Goal: Task Accomplishment & Management: Use online tool/utility

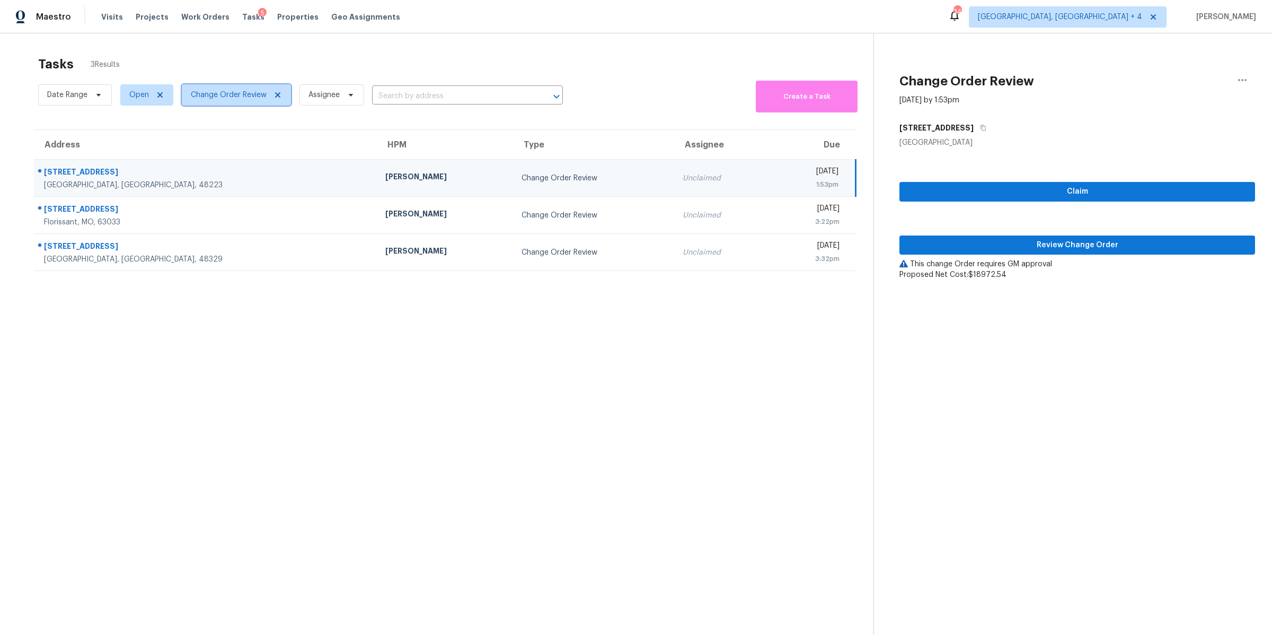
click at [245, 93] on span "Change Order Review" at bounding box center [229, 95] width 76 height 11
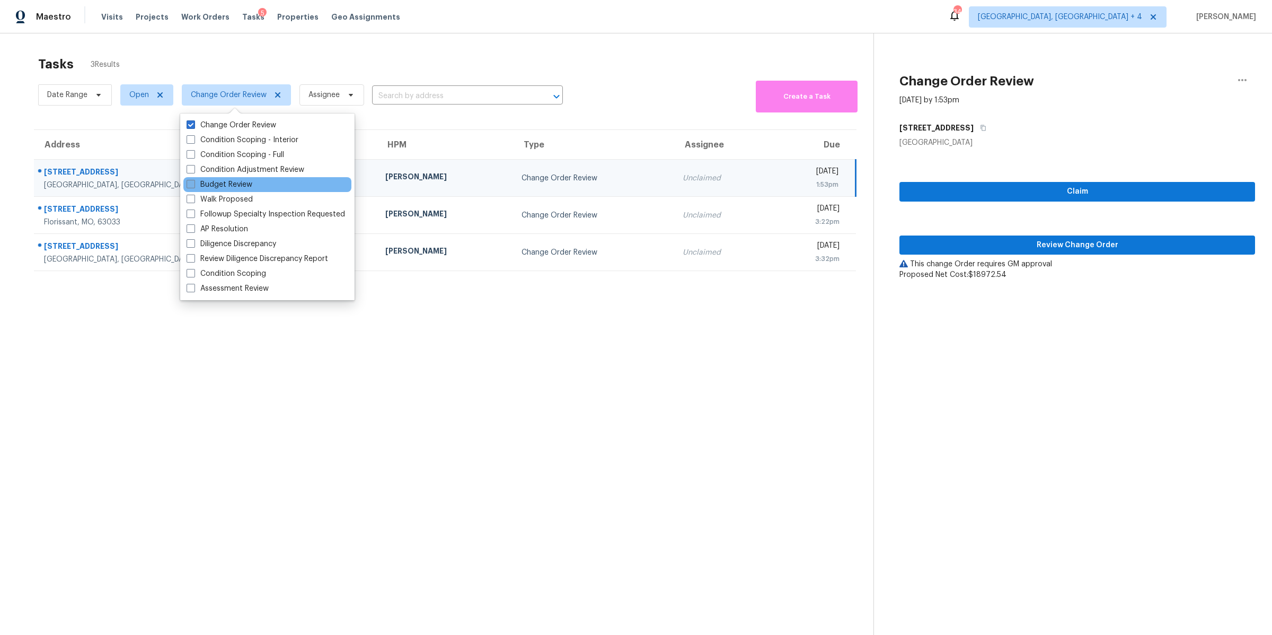
click at [192, 183] on span at bounding box center [191, 184] width 8 height 8
click at [192, 183] on input "Budget Review" at bounding box center [190, 182] width 7 height 7
checkbox input "true"
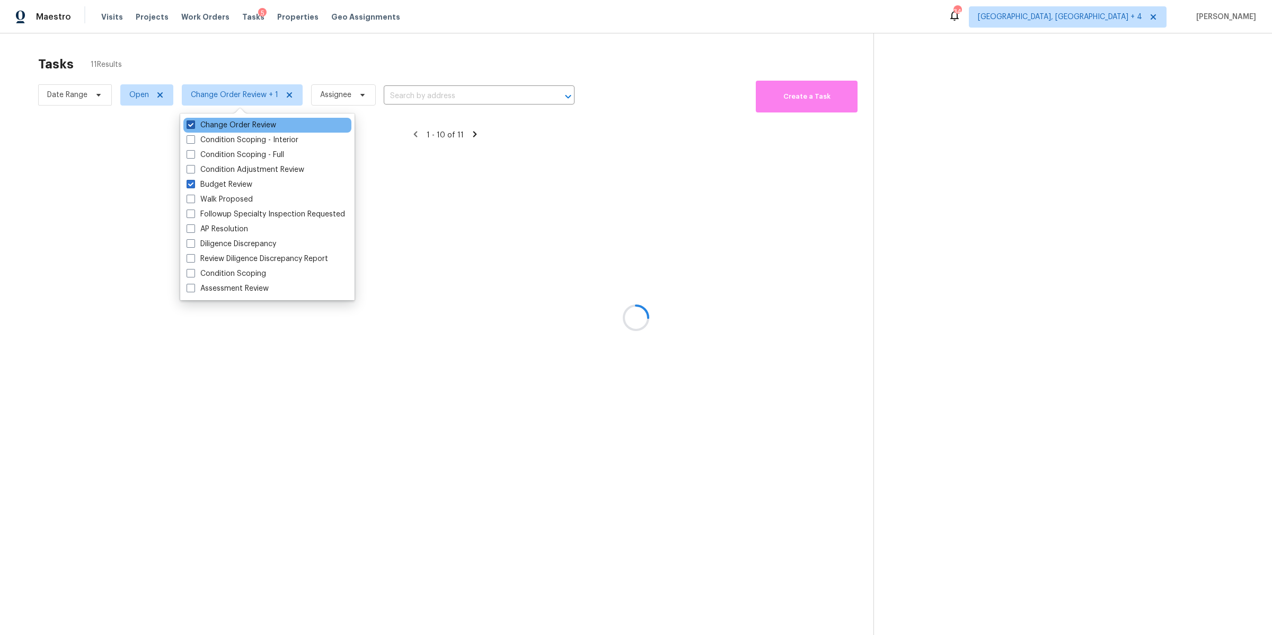
click at [192, 128] on span at bounding box center [191, 124] width 8 height 8
click at [192, 127] on input "Change Order Review" at bounding box center [190, 123] width 7 height 7
checkbox input "false"
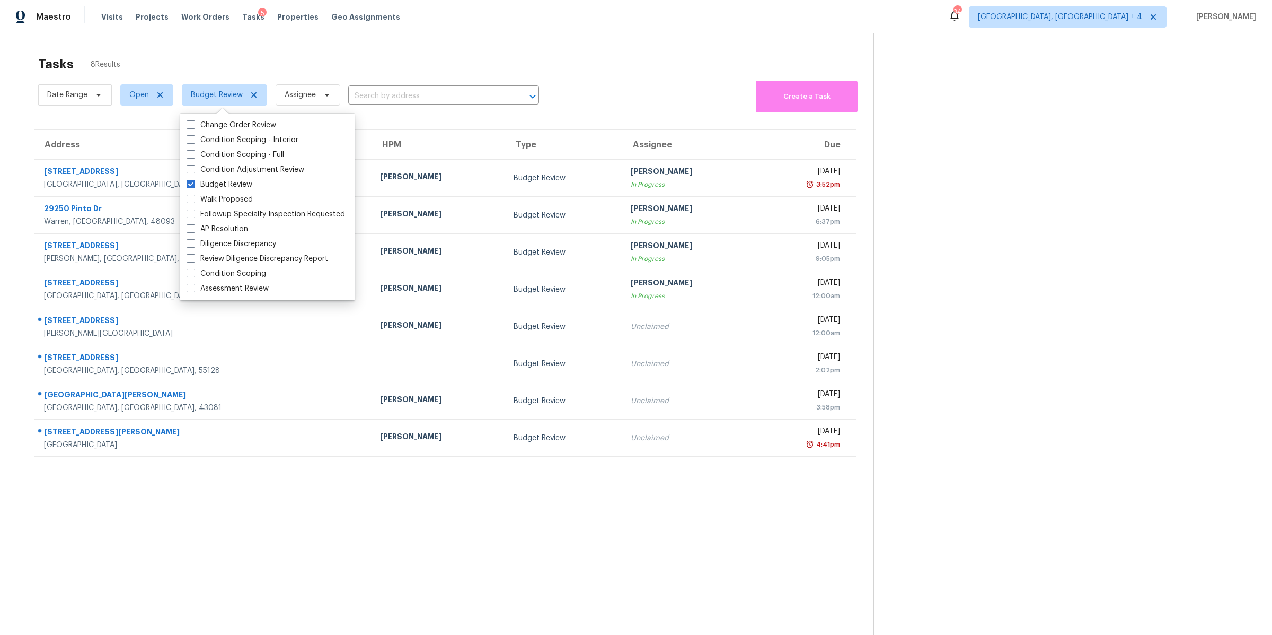
click at [412, 534] on section "Tasks 8 Results Date Range Open Budget Review Assignee ​ Create a Task Address …" at bounding box center [445, 359] width 857 height 618
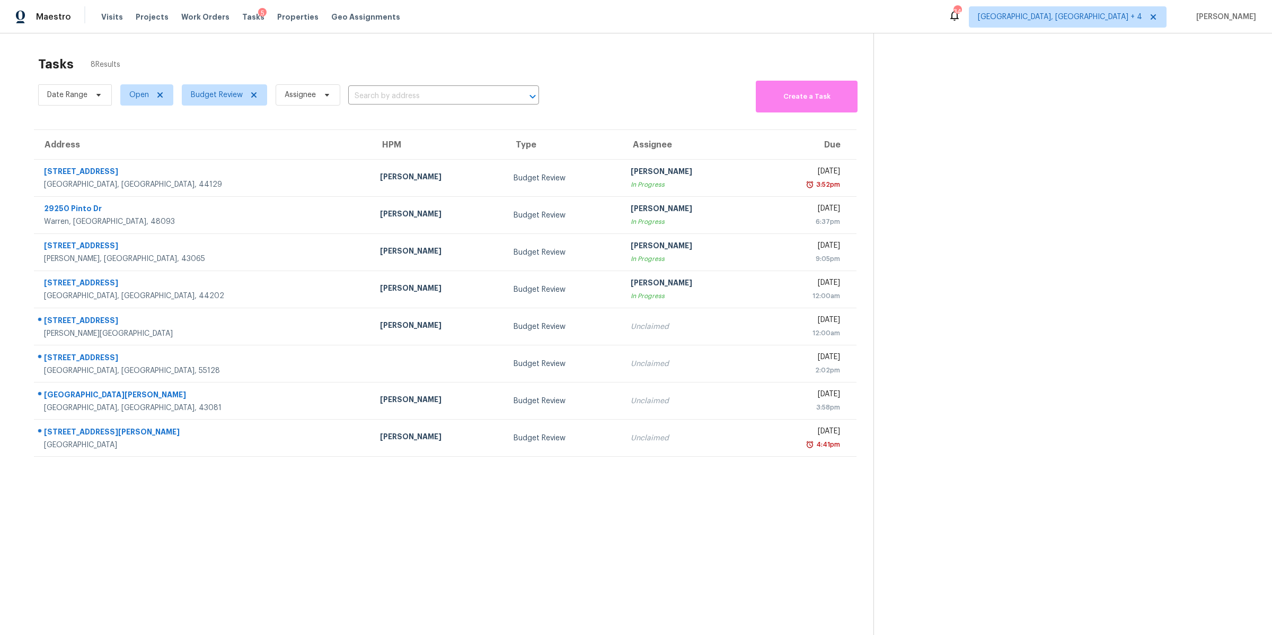
drag, startPoint x: 606, startPoint y: 92, endPoint x: 615, endPoint y: 616, distance: 523.4
click at [613, 634] on section "Tasks 8 Results Date Range Open Budget Review Assignee ​ Create a Task Address …" at bounding box center [445, 359] width 857 height 618
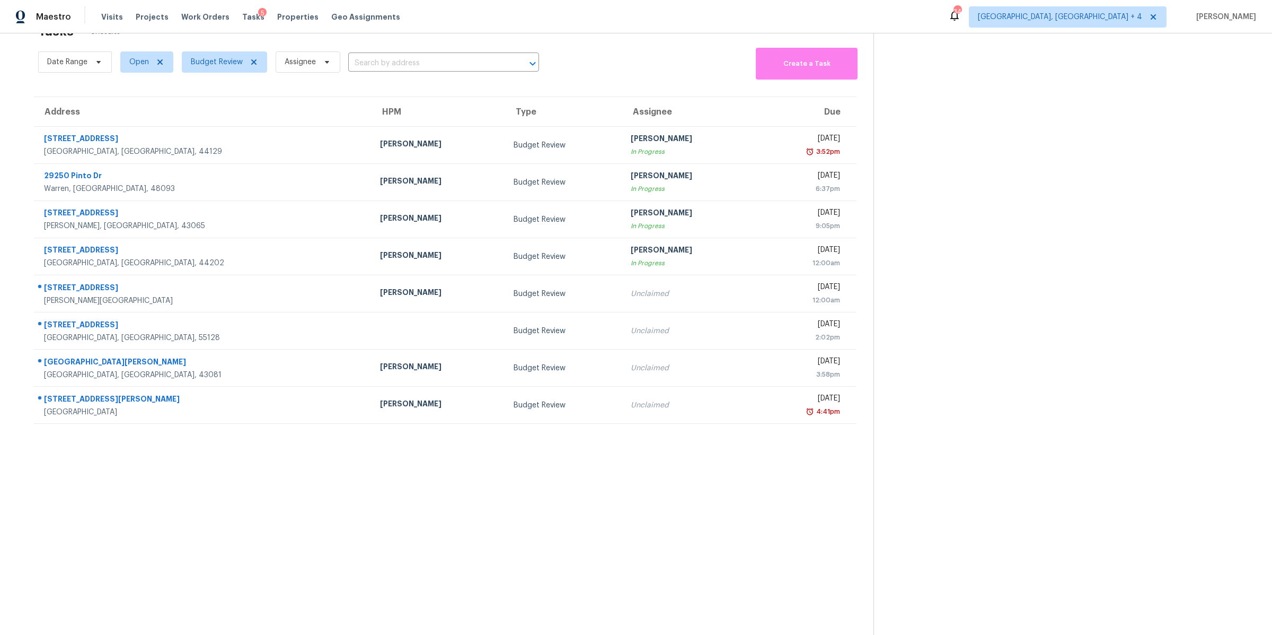
click at [626, 447] on section "Tasks 8 Results Date Range Open Budget Review Assignee ​ Create a Task Address …" at bounding box center [445, 326] width 857 height 618
drag, startPoint x: 673, startPoint y: 483, endPoint x: 549, endPoint y: 89, distance: 413.0
click at [549, 89] on section "Tasks 8 Results Date Range Open Budget Review Assignee ​ Create a Task Address …" at bounding box center [445, 326] width 857 height 618
drag, startPoint x: 570, startPoint y: 83, endPoint x: 670, endPoint y: 621, distance: 547.2
click at [672, 611] on section "Tasks 8 Results Date Range Open Budget Review Assignee ​ Create a Task Address …" at bounding box center [445, 326] width 857 height 618
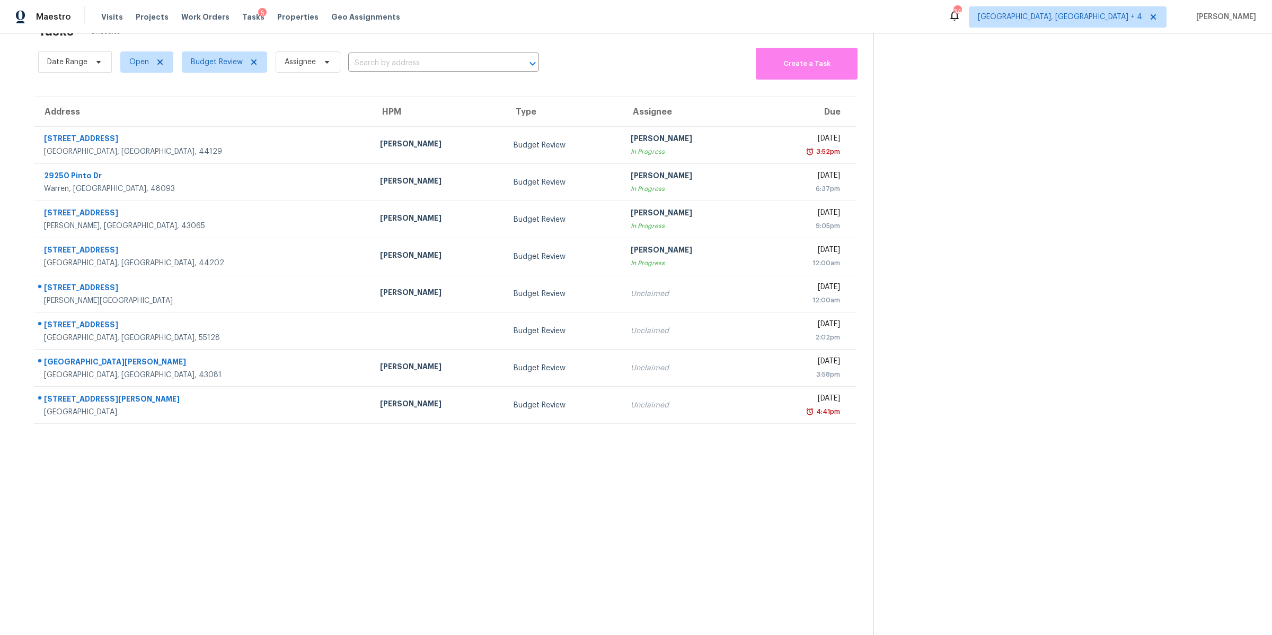
drag, startPoint x: 851, startPoint y: 464, endPoint x: 556, endPoint y: 72, distance: 490.7
click at [556, 72] on section "Tasks 8 Results Date Range Open Budget Review Assignee ​ Create a Task Address …" at bounding box center [445, 326] width 857 height 618
click at [556, 72] on div "Date Range Open Budget Review Assignee ​ Create a Task" at bounding box center [456, 62] width 836 height 34
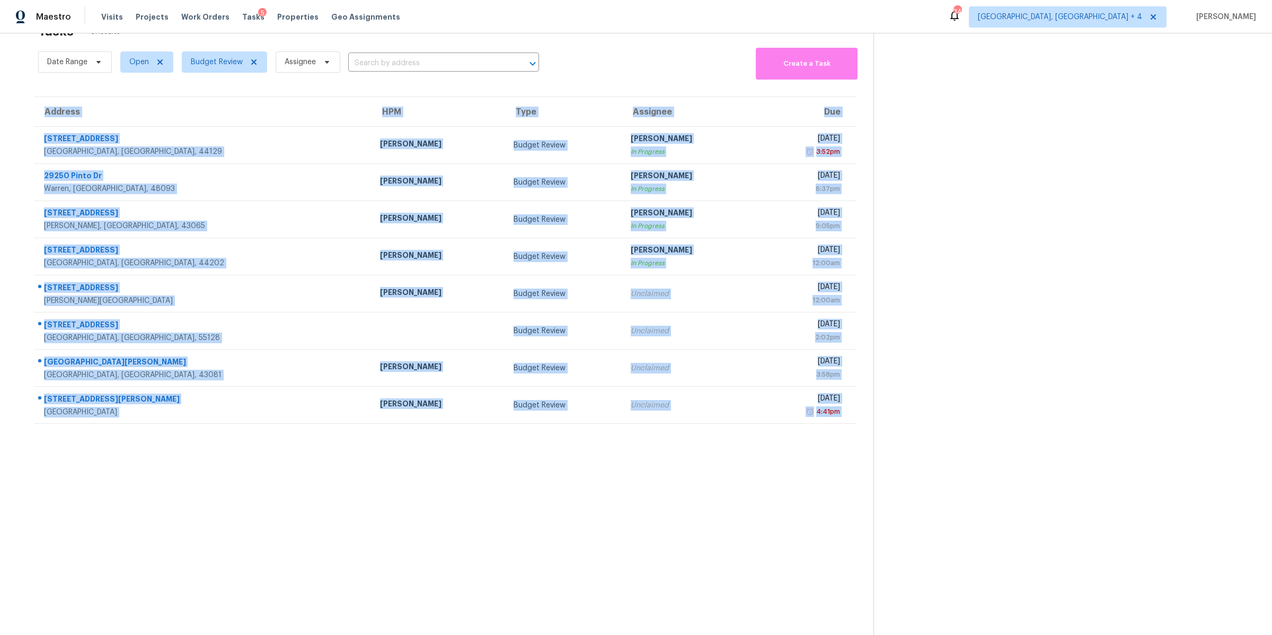
drag, startPoint x: 556, startPoint y: 72, endPoint x: 819, endPoint y: 542, distance: 538.8
click at [819, 540] on section "Tasks 8 Results Date Range Open Budget Review Assignee ​ Create a Task Address …" at bounding box center [445, 326] width 857 height 618
click at [819, 542] on section "Tasks 8 Results Date Range Open Budget Review Assignee ​ Create a Task Address …" at bounding box center [445, 326] width 857 height 618
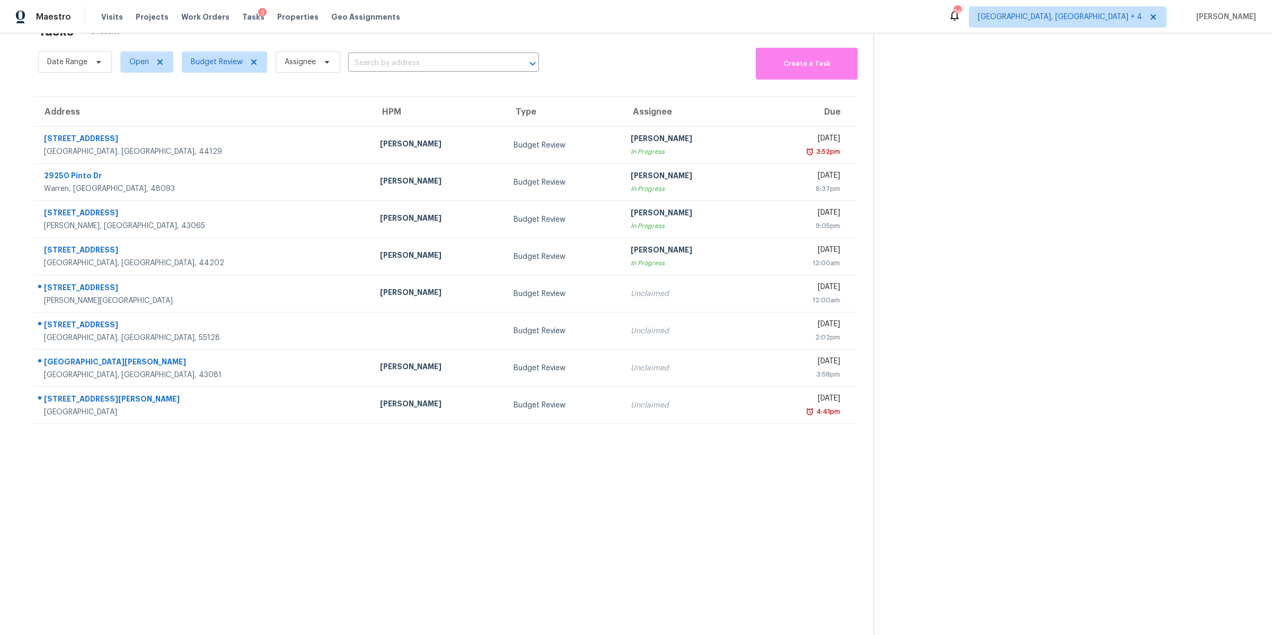
scroll to position [0, 0]
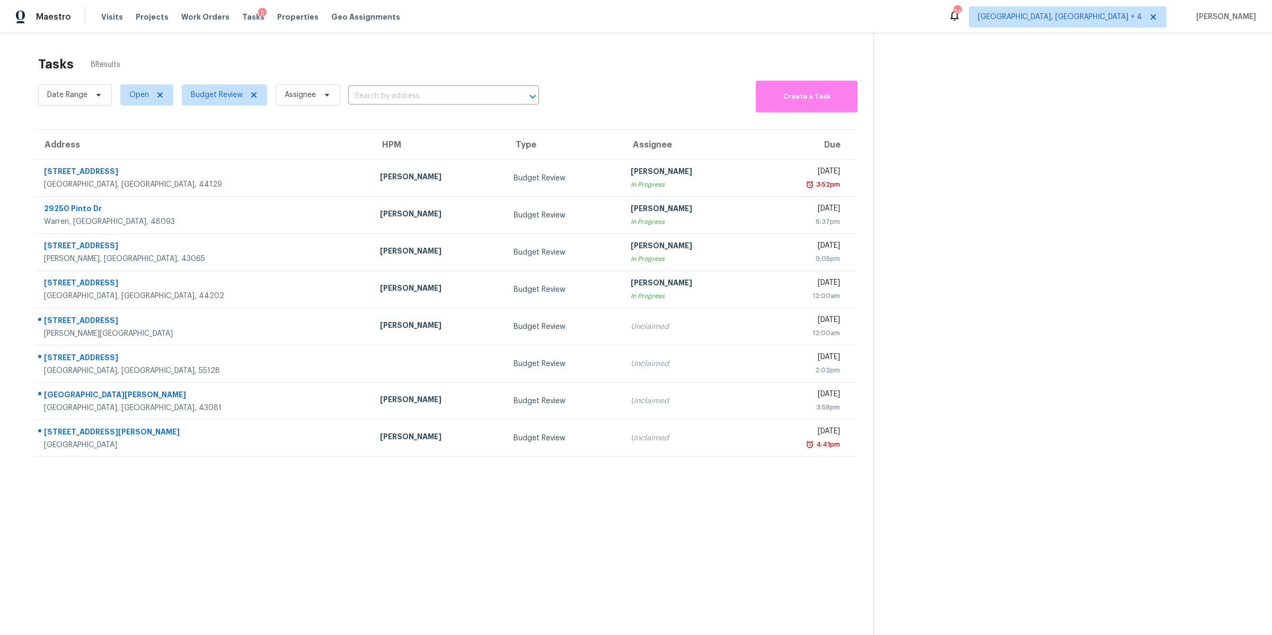
drag, startPoint x: 819, startPoint y: 542, endPoint x: 27, endPoint y: 124, distance: 895.8
click at [27, 124] on section "Tasks 8 Results Date Range Open Budget Review Assignee ​ Create a Task Address …" at bounding box center [445, 359] width 857 height 618
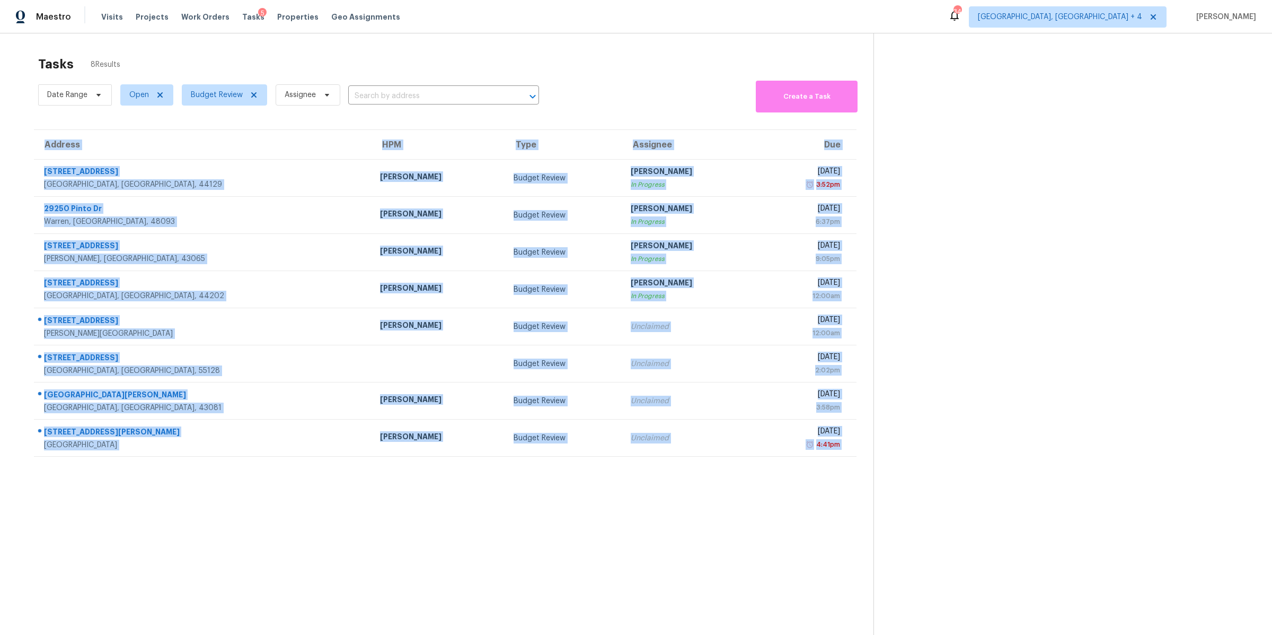
drag, startPoint x: 27, startPoint y: 124, endPoint x: 626, endPoint y: 635, distance: 787.5
click at [615, 629] on section "Tasks 8 Results Date Range Open Budget Review Assignee ​ Create a Task Address …" at bounding box center [445, 359] width 857 height 618
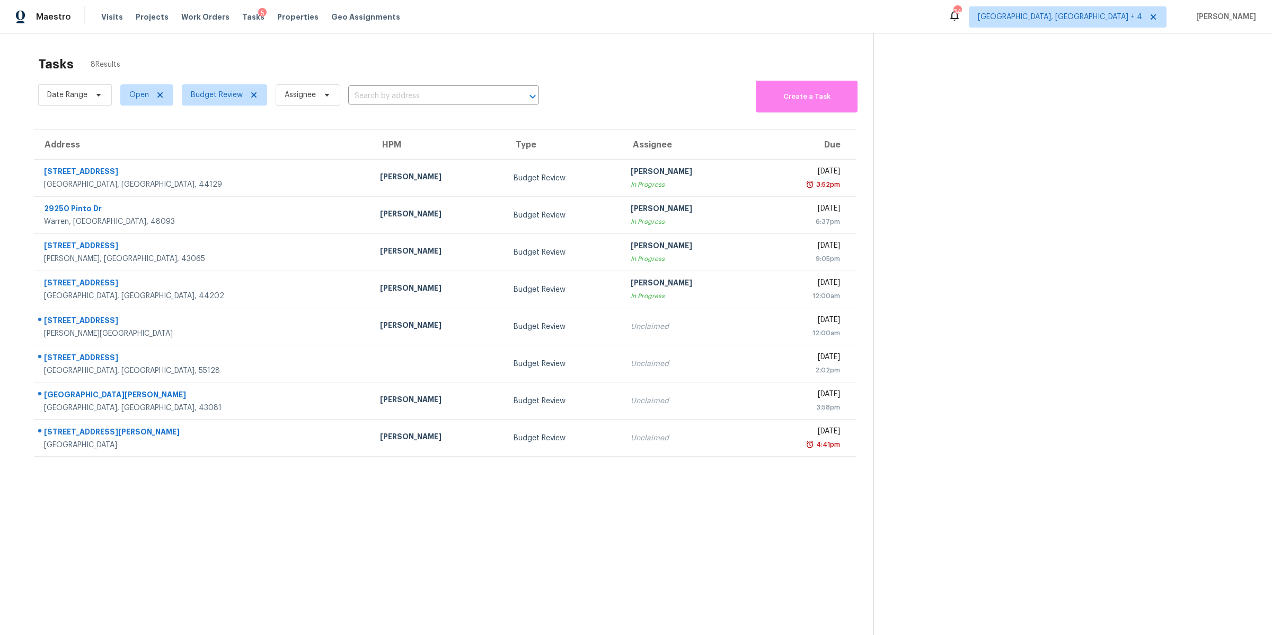
click at [751, 502] on section "Tasks 8 Results Date Range Open Budget Review Assignee ​ Create a Task Address …" at bounding box center [445, 359] width 857 height 618
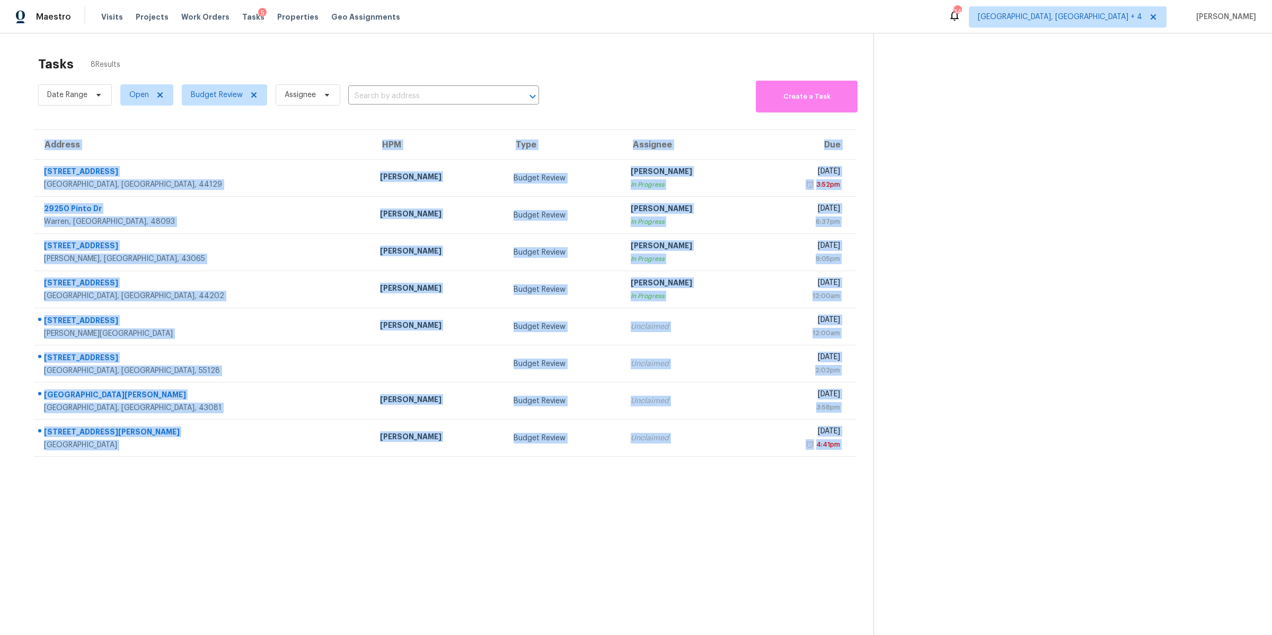
drag, startPoint x: 829, startPoint y: 476, endPoint x: 39, endPoint y: 121, distance: 866.0
click at [39, 121] on section "Tasks 8 Results Date Range Open Budget Review Assignee ​ Create a Task Address …" at bounding box center [445, 359] width 857 height 618
drag, startPoint x: 39, startPoint y: 121, endPoint x: 900, endPoint y: 497, distance: 939.3
click at [901, 498] on div "Tasks 8 Results Date Range Open Budget Review Assignee ​ Create a Task Address …" at bounding box center [636, 350] width 1272 height 635
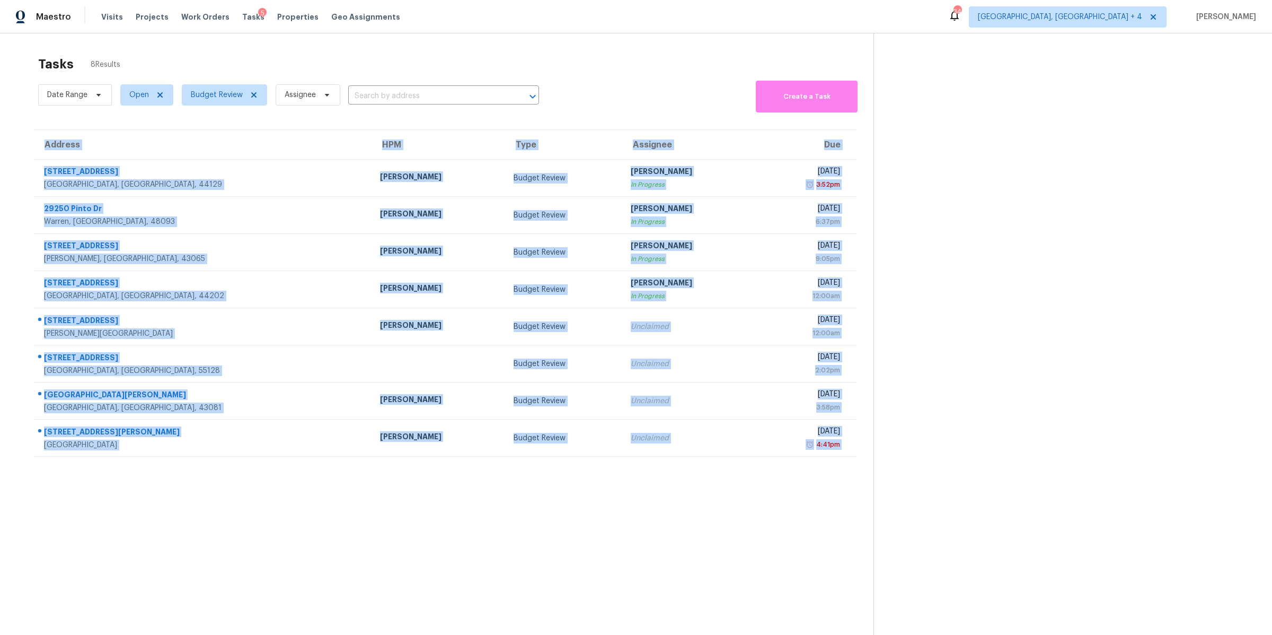
click at [900, 493] on section at bounding box center [1065, 350] width 382 height 635
drag, startPoint x: 900, startPoint y: 493, endPoint x: 64, endPoint y: 124, distance: 913.7
click at [64, 124] on div "Tasks 8 Results Date Range Open Budget Review Assignee ​ Create a Task Address …" at bounding box center [636, 350] width 1272 height 635
click at [64, 124] on section "Tasks 8 Results Date Range Open Budget Review Assignee ​ Create a Task Address …" at bounding box center [445, 359] width 857 height 618
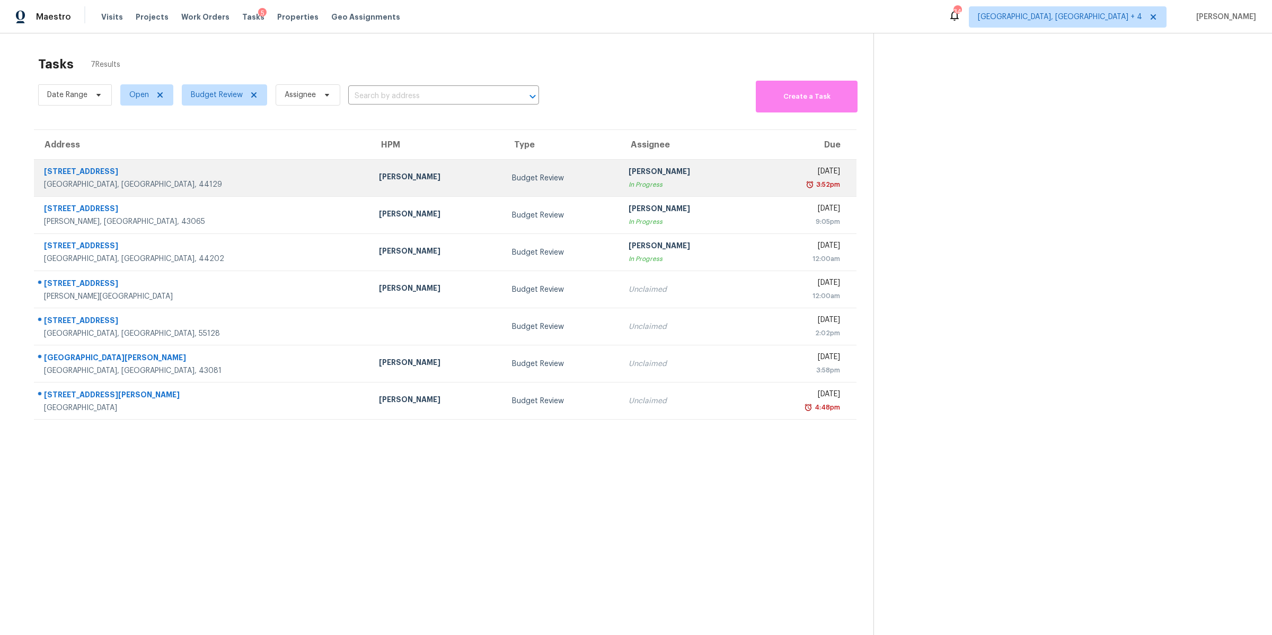
click at [753, 192] on td "[DATE] 3:52pm" at bounding box center [804, 178] width 103 height 37
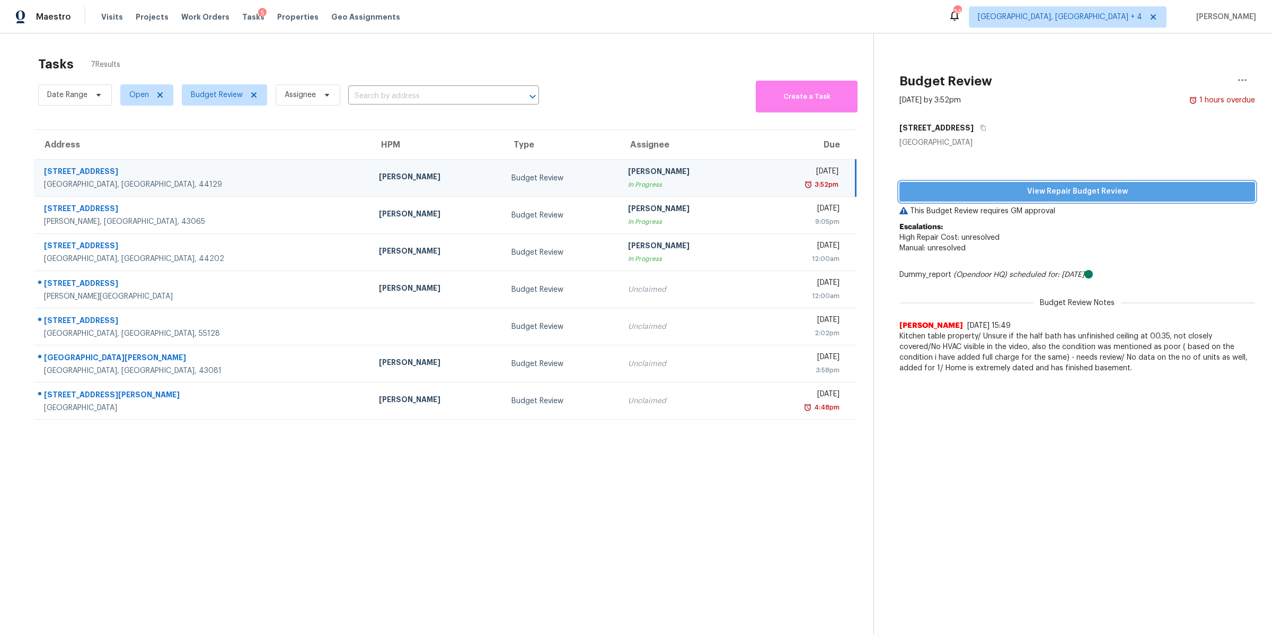
click at [1014, 194] on span "View Repair Budget Review" at bounding box center [1077, 191] width 339 height 13
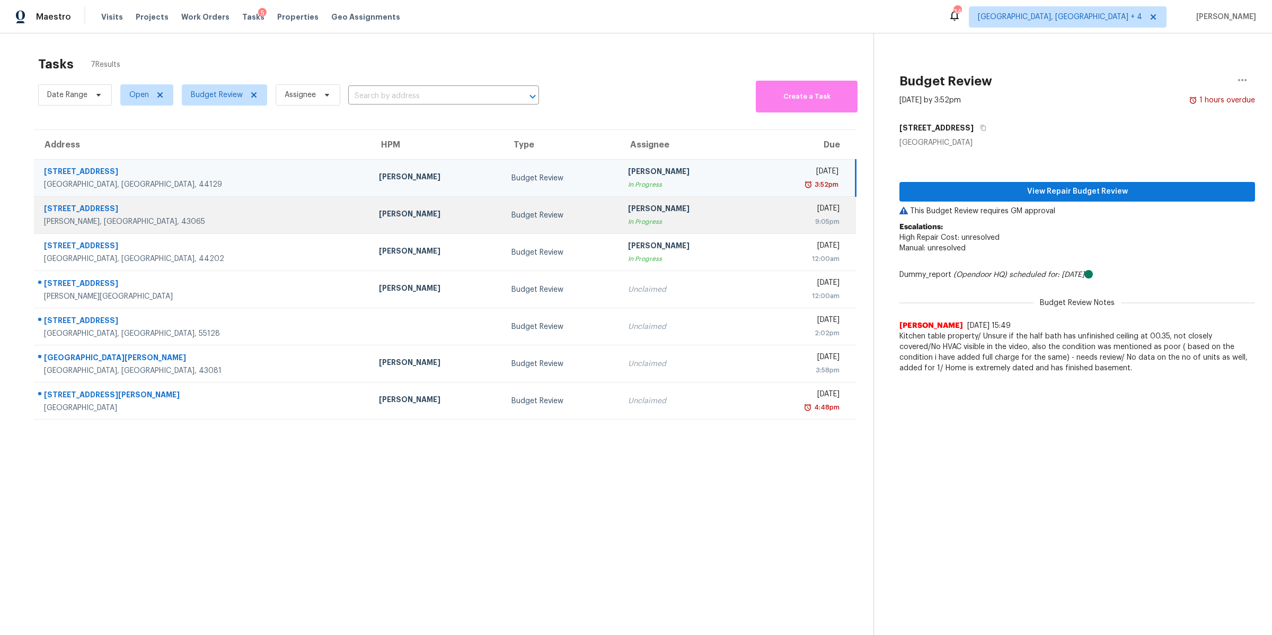
click at [668, 216] on td "[PERSON_NAME] In Progress" at bounding box center [686, 215] width 133 height 37
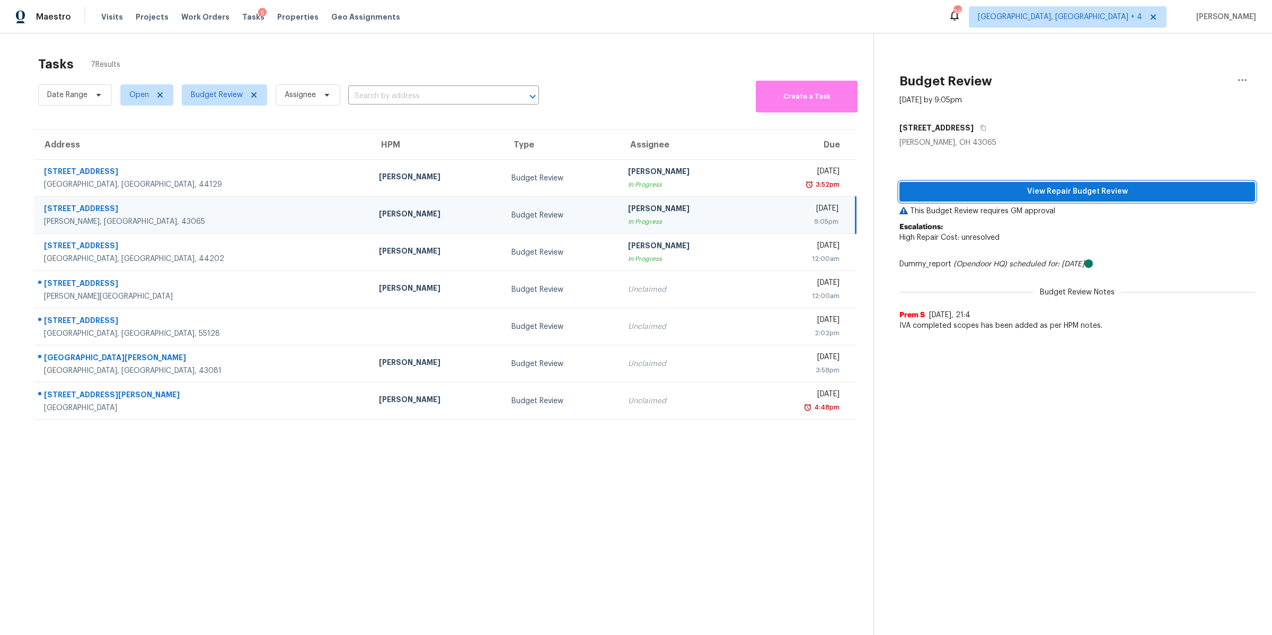
click at [1011, 190] on span "View Repair Budget Review" at bounding box center [1077, 191] width 339 height 13
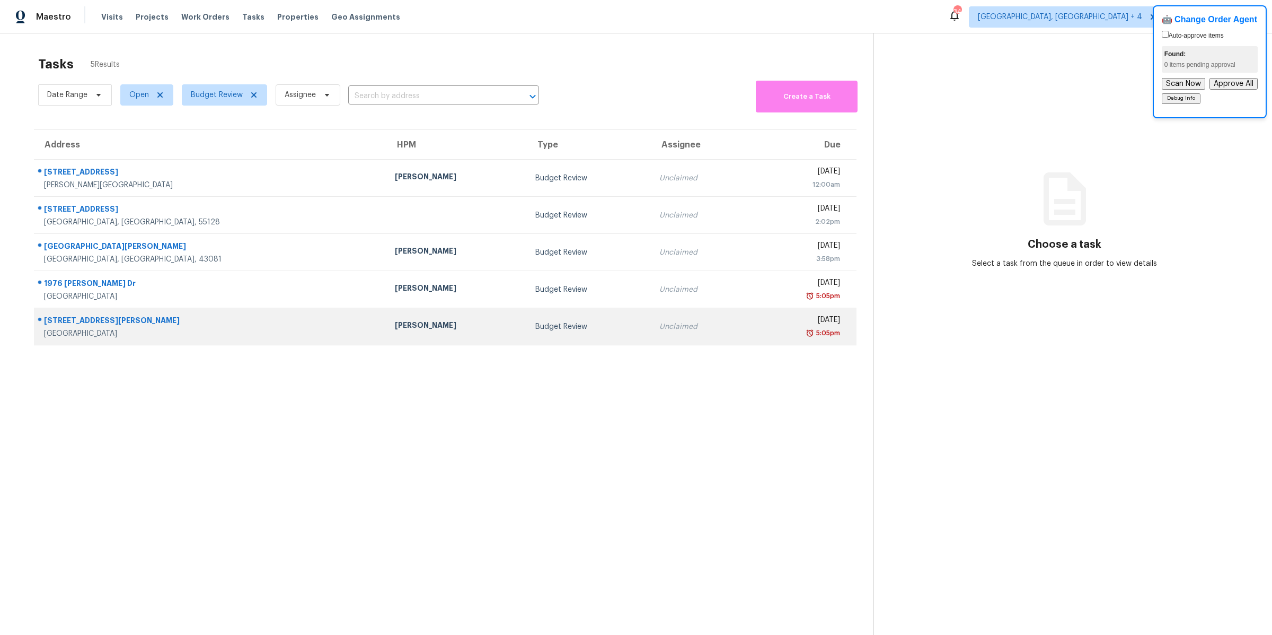
click at [535, 324] on div "Budget Review" at bounding box center [588, 326] width 107 height 11
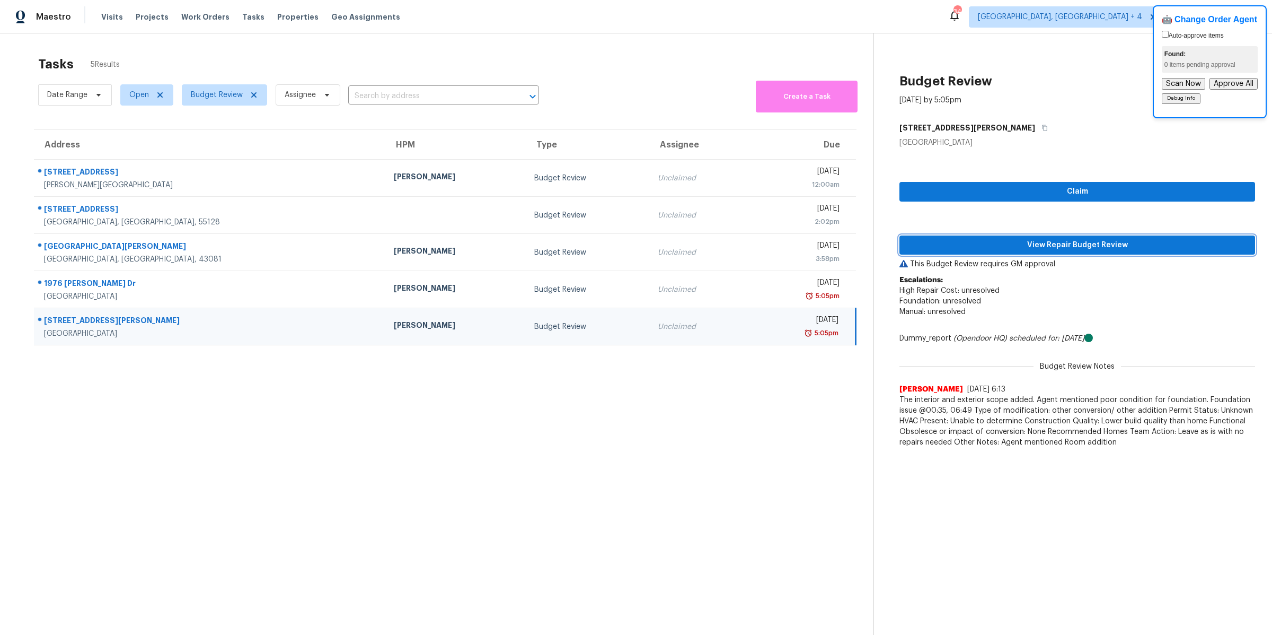
click at [974, 246] on span "View Repair Budget Review" at bounding box center [1077, 245] width 339 height 13
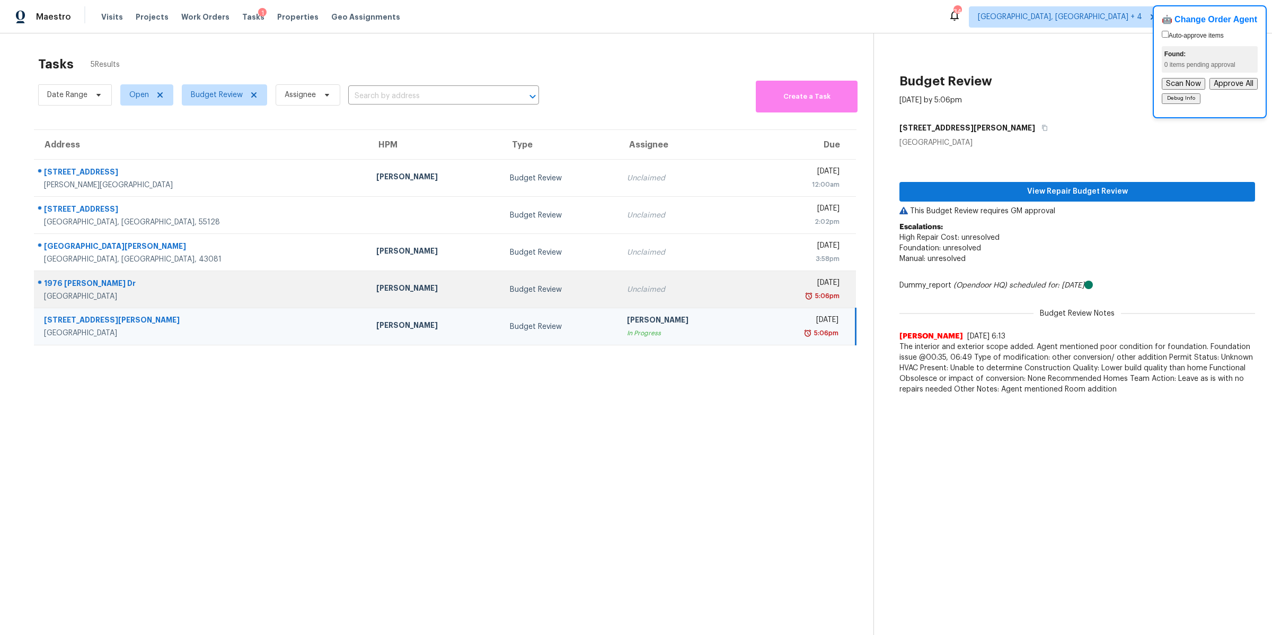
click at [518, 294] on div "Budget Review" at bounding box center [560, 289] width 100 height 11
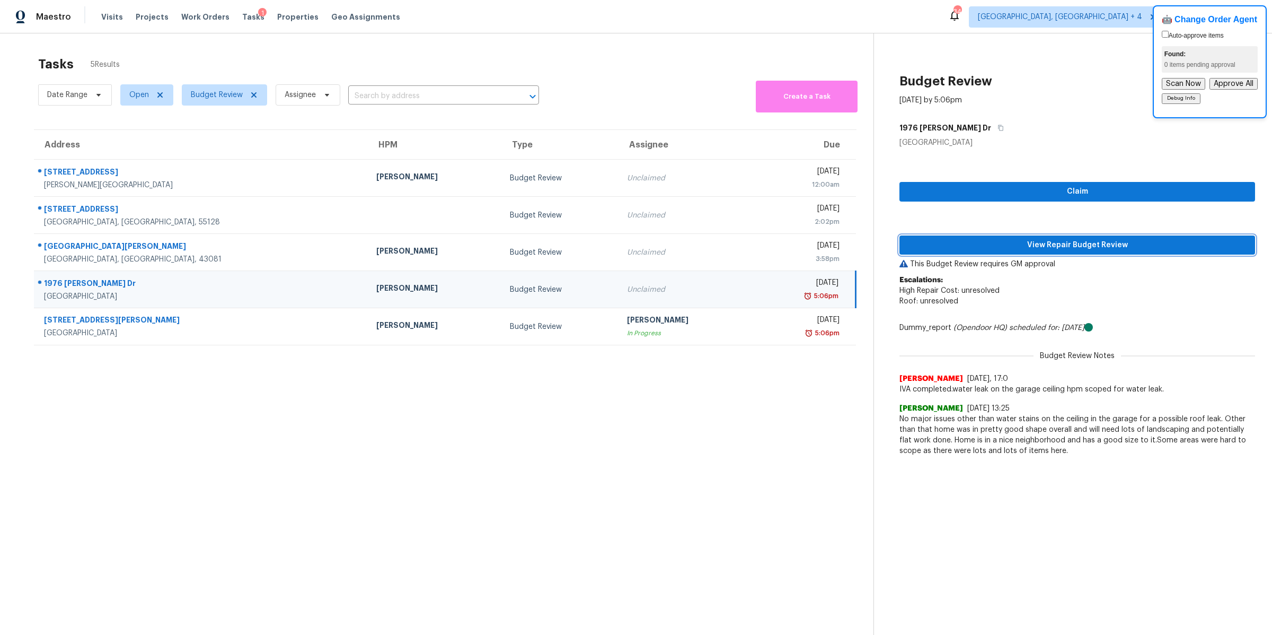
click at [987, 247] on span "View Repair Budget Review" at bounding box center [1077, 245] width 339 height 13
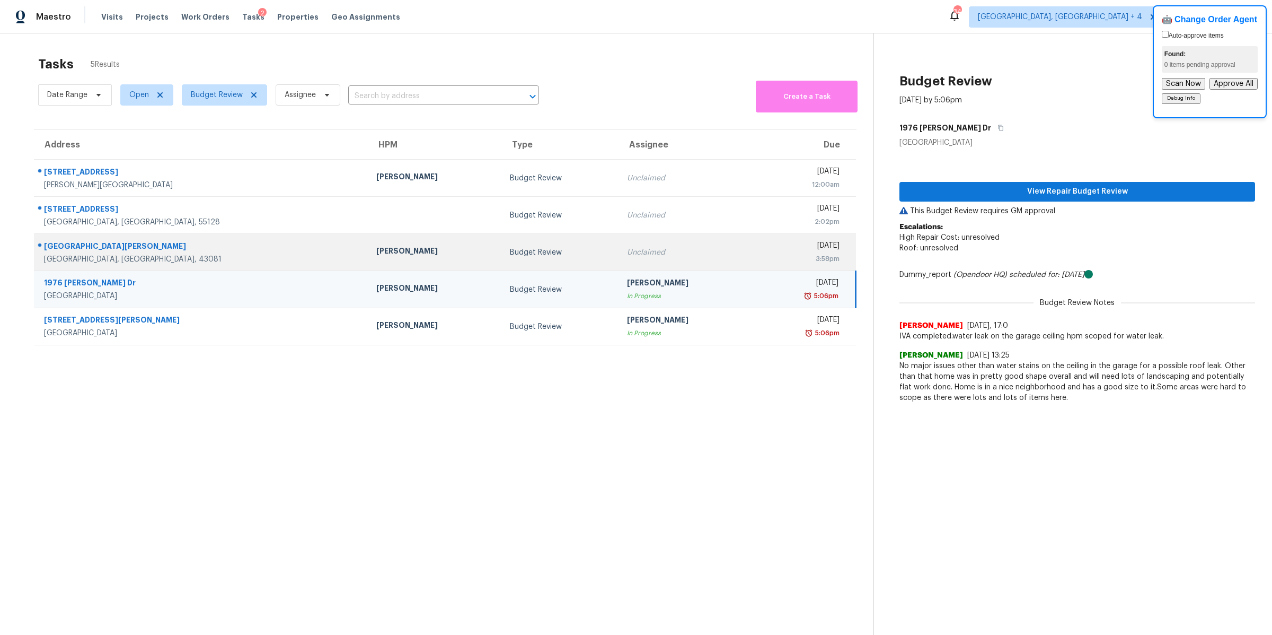
click at [661, 269] on td "Unclaimed" at bounding box center [686, 252] width 134 height 37
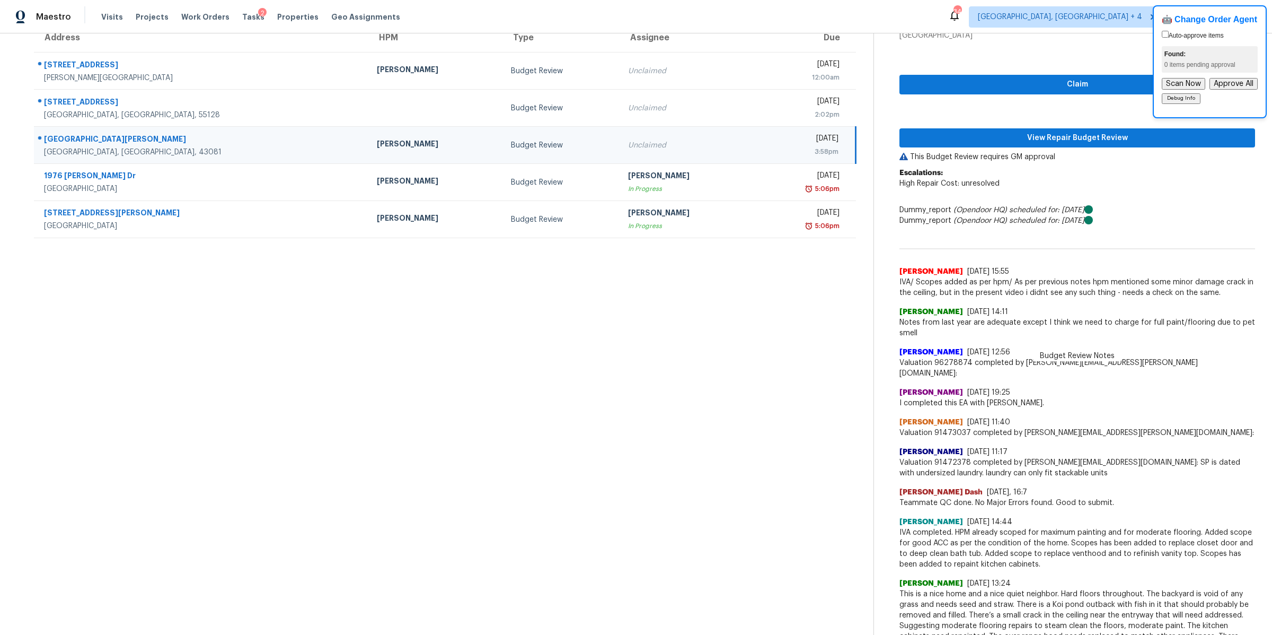
scroll to position [140, 0]
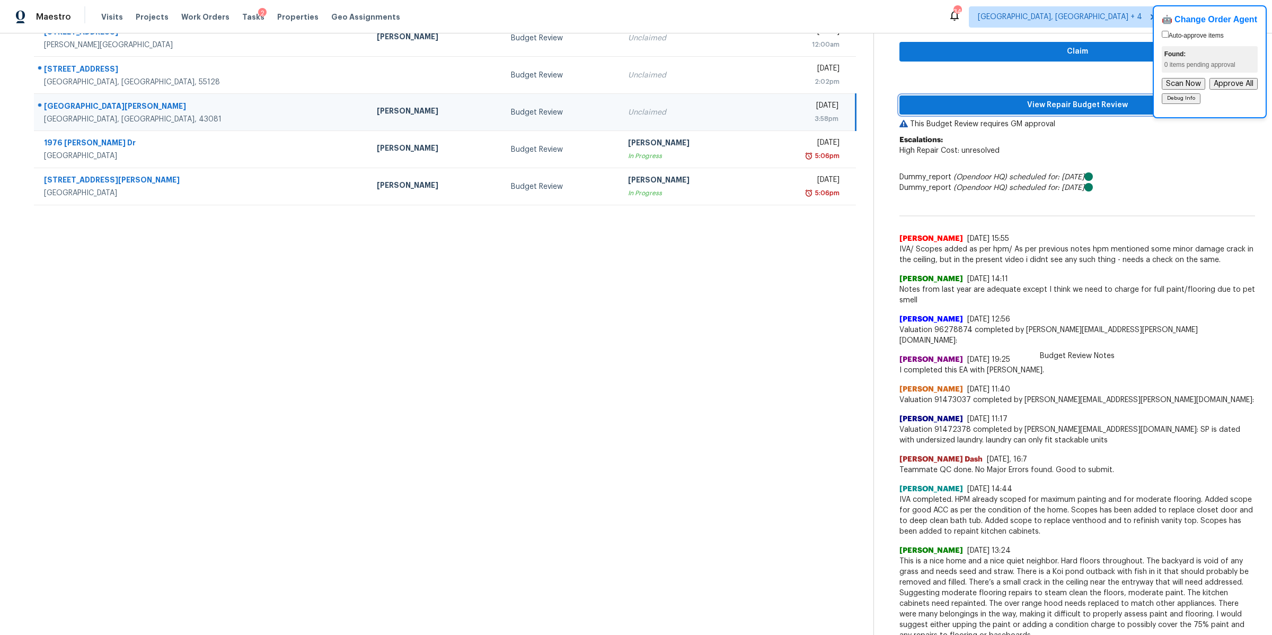
click at [947, 111] on button "View Repair Budget Review" at bounding box center [1078, 105] width 356 height 20
